Goal: Information Seeking & Learning: Learn about a topic

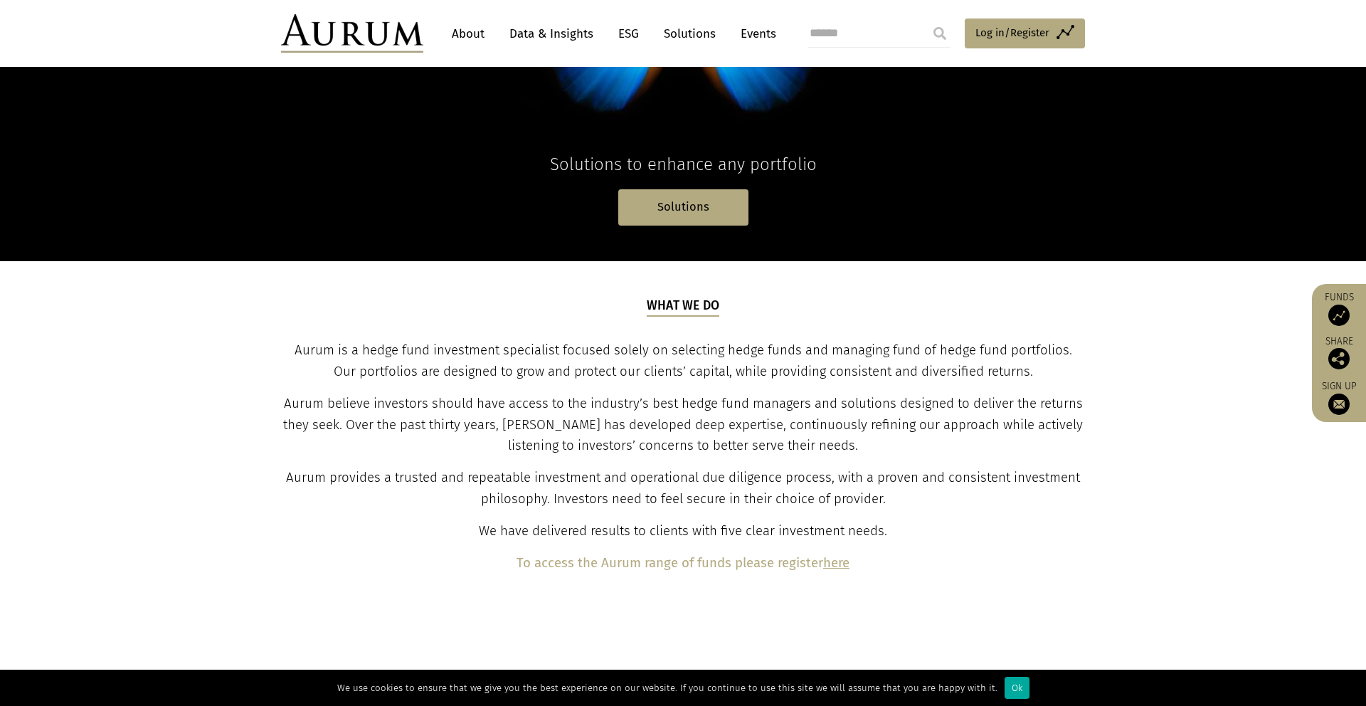
scroll to position [302, 0]
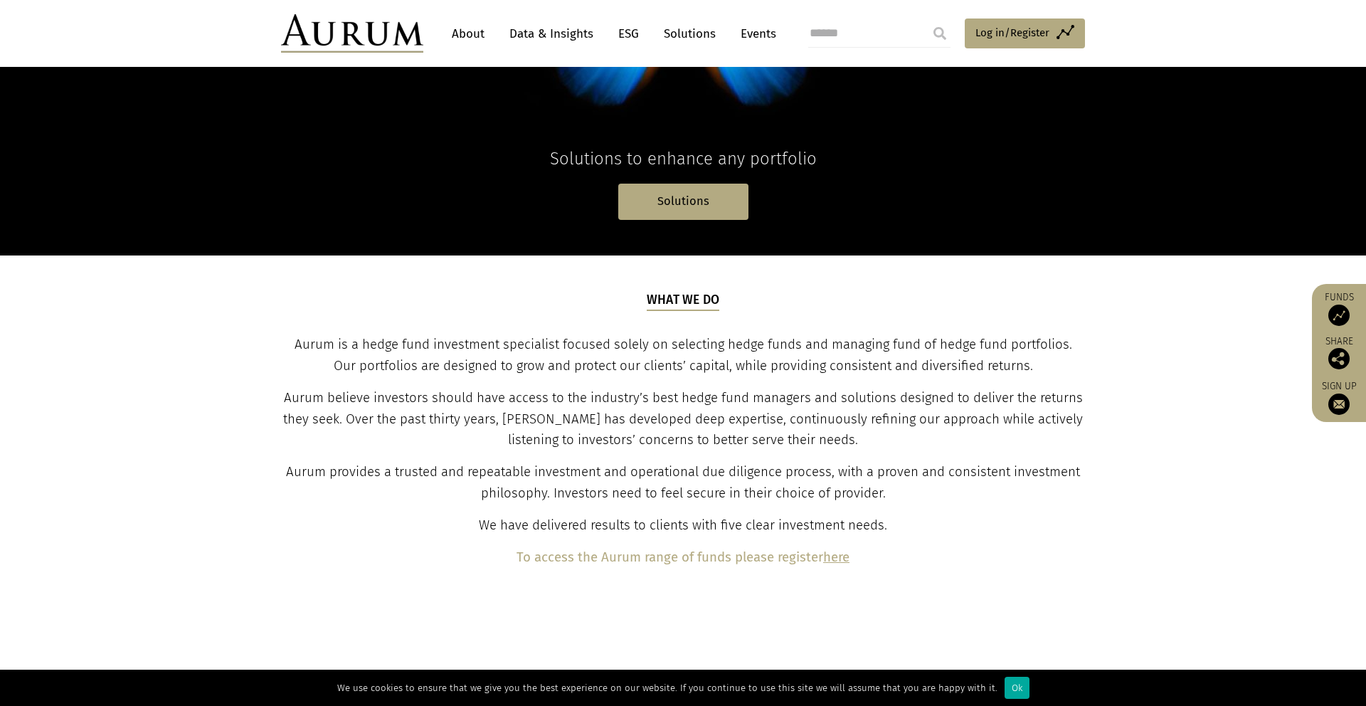
click at [382, 400] on span "Aurum believe investors should have access to the industry’s best hedge fund ma…" at bounding box center [682, 419] width 799 height 58
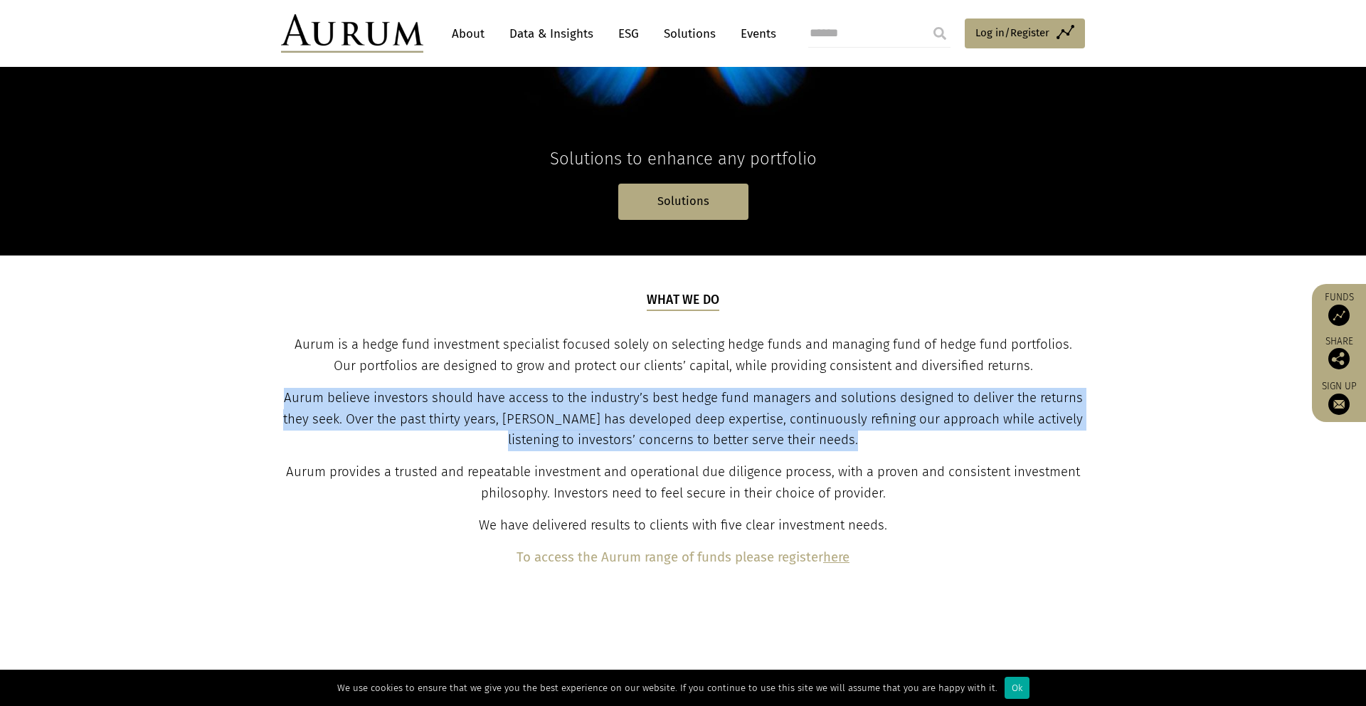
click at [382, 400] on span "Aurum believe investors should have access to the industry’s best hedge fund ma…" at bounding box center [682, 419] width 799 height 58
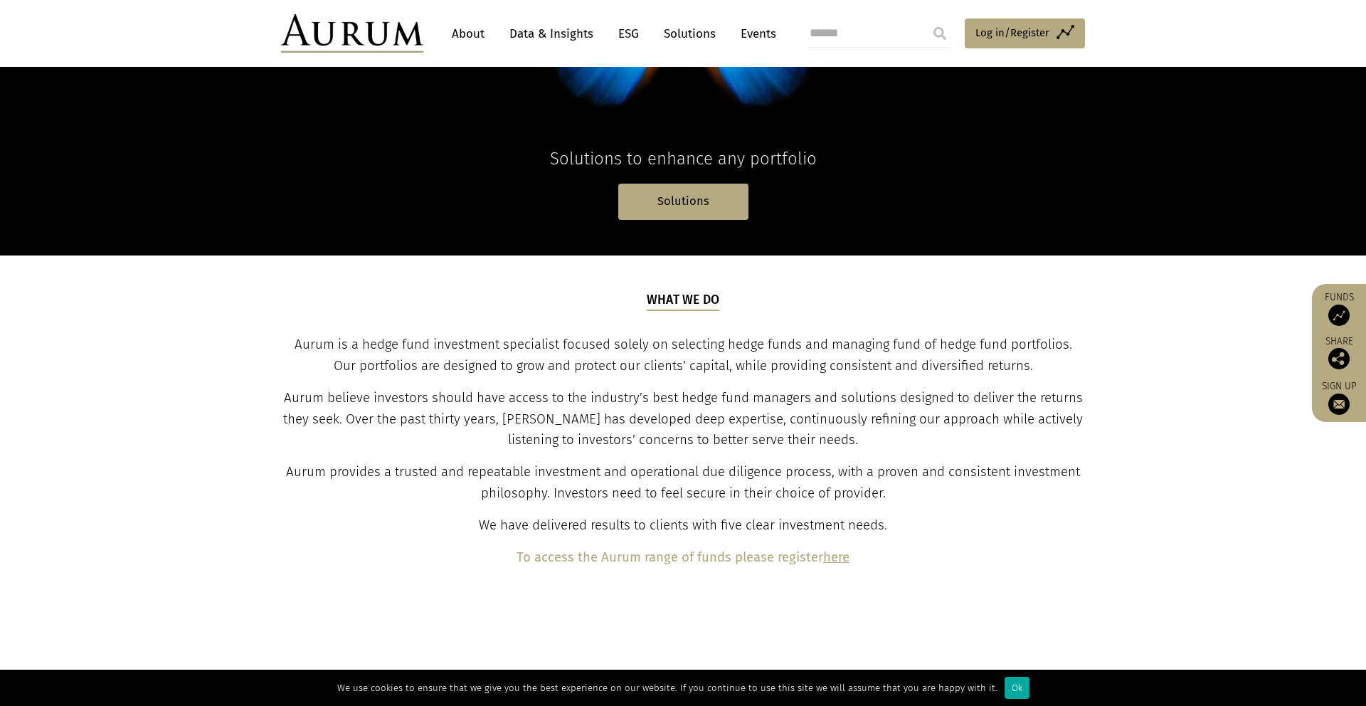
click at [479, 471] on span "Aurum provides a trusted and repeatable investment and operational due diligenc…" at bounding box center [683, 482] width 794 height 37
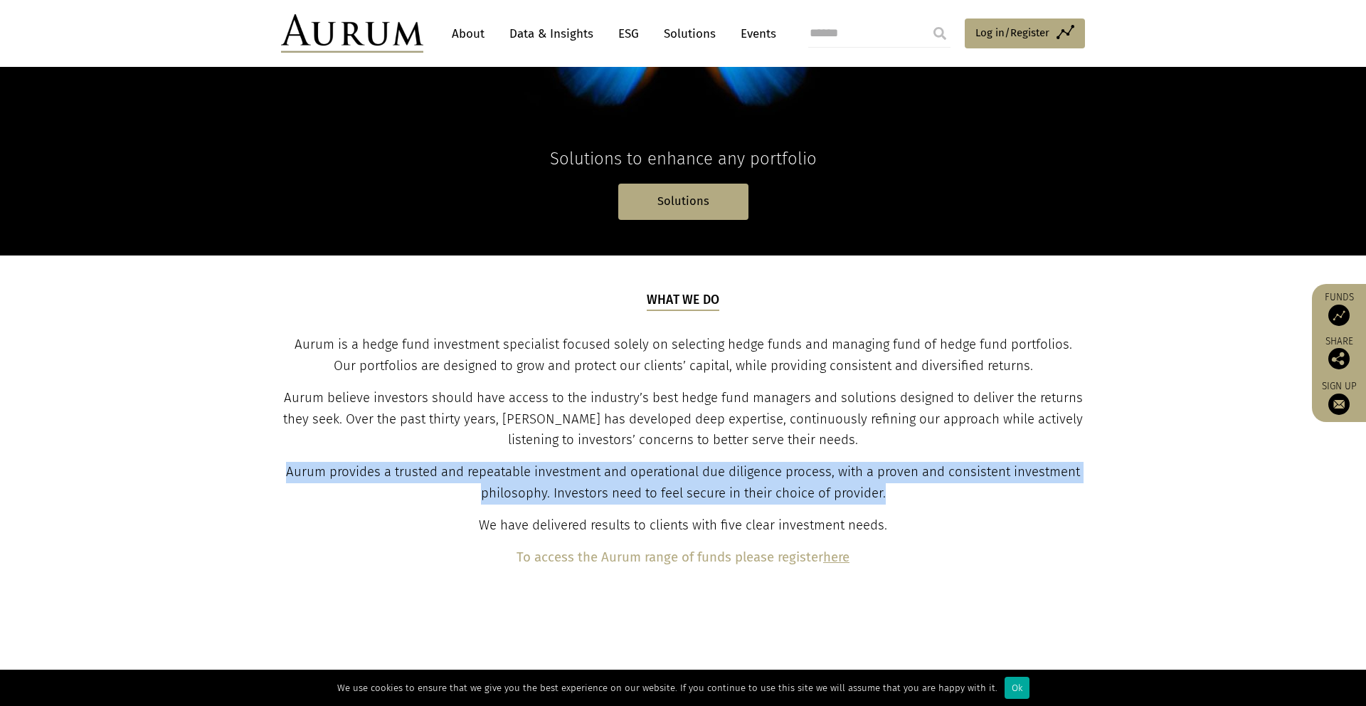
click at [479, 471] on span "Aurum provides a trusted and repeatable investment and operational due diligenc…" at bounding box center [683, 482] width 794 height 37
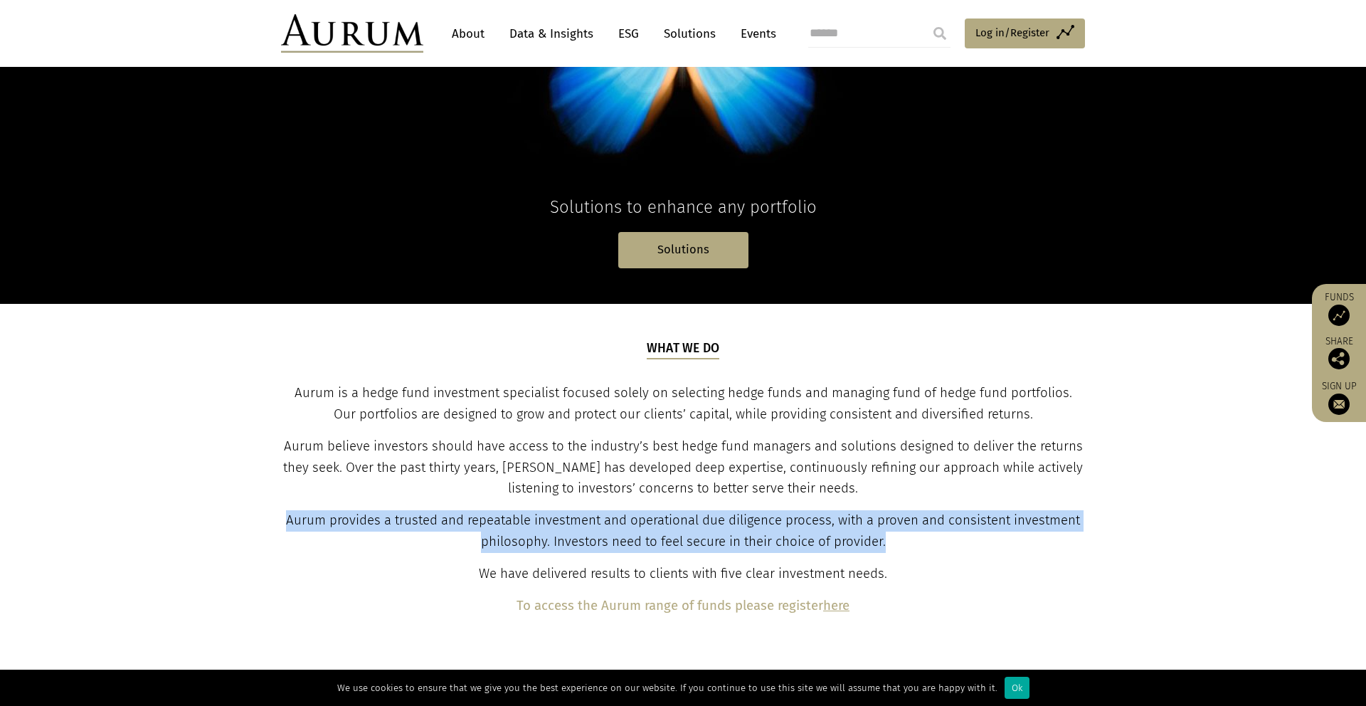
scroll to position [235, 0]
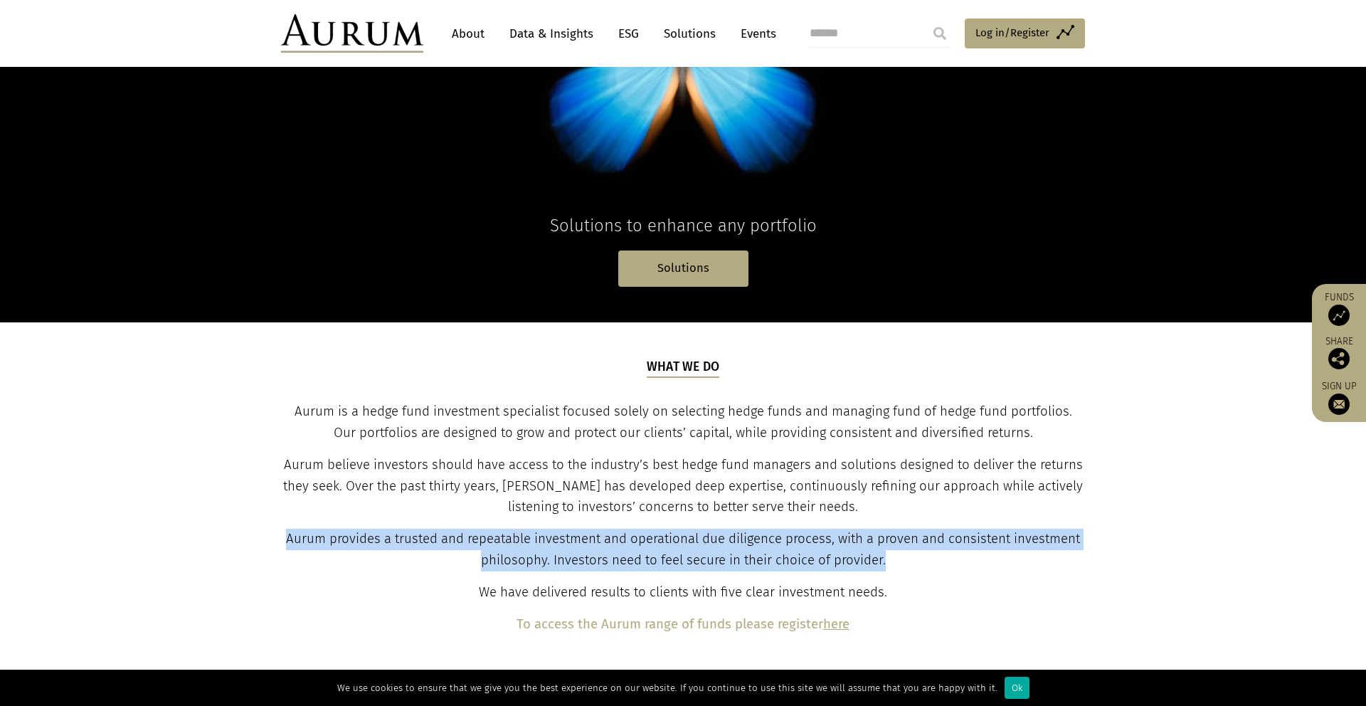
click at [467, 38] on link "About" at bounding box center [468, 34] width 47 height 26
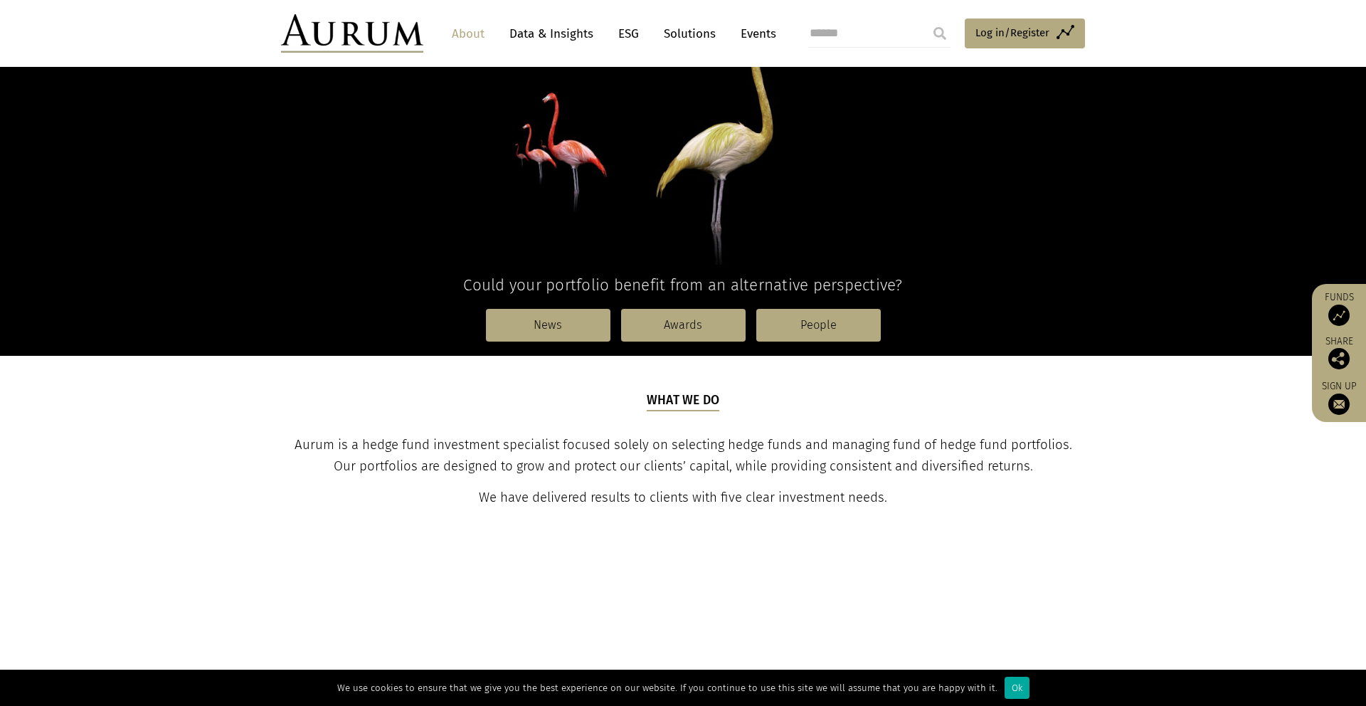
scroll to position [211, 0]
